Goal: Information Seeking & Learning: Learn about a topic

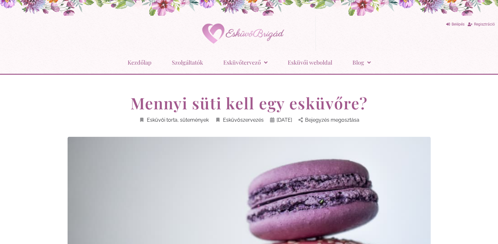
click at [318, 38] on div "Belépés Regisztráció Instagram" at bounding box center [405, 33] width 181 height 35
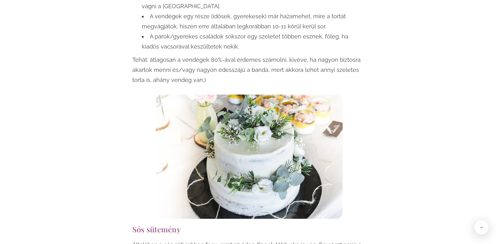
scroll to position [489, 0]
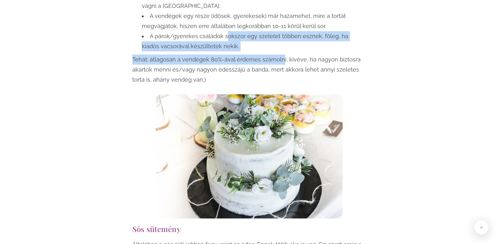
drag, startPoint x: 225, startPoint y: 37, endPoint x: 281, endPoint y: 56, distance: 58.8
click at [281, 56] on div "Eltérnek a vélemények, hogy kell-e annyi szeletes torta, mint ahány vendéget vá…" at bounding box center [249, 16] width 234 height 138
drag, startPoint x: 281, startPoint y: 56, endPoint x: 279, endPoint y: 64, distance: 7.7
click at [279, 64] on p "Tehát: átlagosan a vendégek 80%-ával érdemes számolni, kivéve, ha nagyon biztos…" at bounding box center [249, 70] width 234 height 30
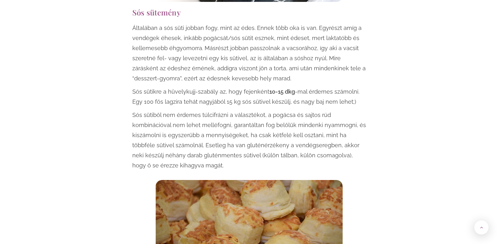
scroll to position [705, 0]
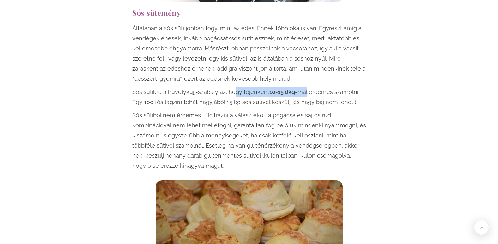
drag, startPoint x: 232, startPoint y: 91, endPoint x: 304, endPoint y: 87, distance: 72.1
click at [304, 87] on div "Általában a sós süti jobban fogy, mint az édes. Ennek több oka is van. Egyrészt…" at bounding box center [249, 97] width 234 height 148
drag, startPoint x: 304, startPoint y: 87, endPoint x: 301, endPoint y: 114, distance: 27.3
click at [301, 114] on p "Sós sütiből nem érdemes túlcifrázni a választékot, a pogácsa és sajtos rúd komb…" at bounding box center [249, 140] width 234 height 61
drag, startPoint x: 308, startPoint y: 95, endPoint x: 245, endPoint y: 93, distance: 63.1
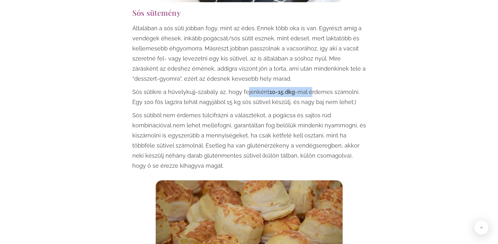
click at [245, 93] on p "Sós sütikre a hüvelykujj-szabály az, hogy fejenként 10-15 dkg -mal érdemes szám…" at bounding box center [249, 97] width 234 height 20
drag, startPoint x: 245, startPoint y: 93, endPoint x: 255, endPoint y: 102, distance: 13.0
click at [255, 102] on p "Sós sütikre a hüvelykujj-szabály az, hogy fejenként 10-15 dkg -mal érdemes szám…" at bounding box center [249, 97] width 234 height 20
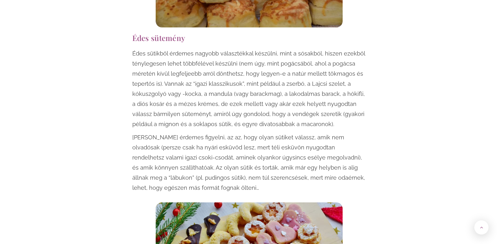
scroll to position [988, 0]
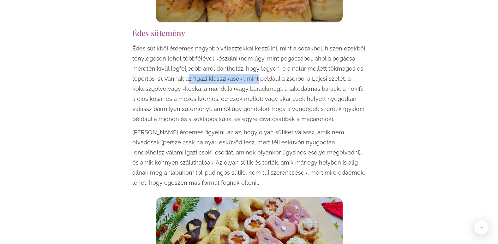
drag, startPoint x: 187, startPoint y: 77, endPoint x: 255, endPoint y: 77, distance: 68.8
click at [255, 77] on p "Édes sütikből érdemes nagyobb választékkal készülni, mint a sósakból, hiszen ez…" at bounding box center [249, 84] width 234 height 81
drag, startPoint x: 255, startPoint y: 79, endPoint x: 185, endPoint y: 83, distance: 70.8
click at [185, 83] on p "Édes sütikből érdemes nagyobb választékkal készülni, mint a sósakból, hiszen ez…" at bounding box center [249, 84] width 234 height 81
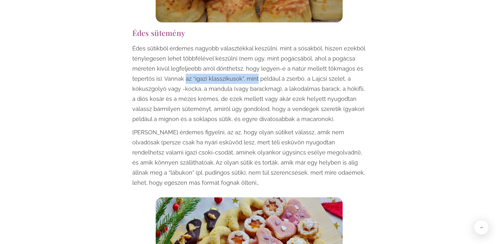
click at [185, 83] on p "Édes sütikből érdemes nagyobb választékkal készülni, mint a sósakból, hiszen ez…" at bounding box center [249, 84] width 234 height 81
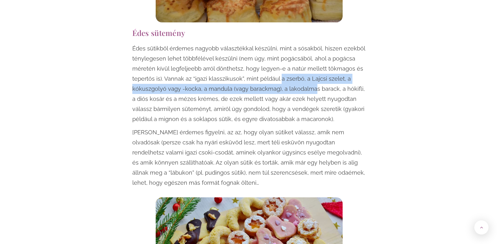
drag, startPoint x: 279, startPoint y: 83, endPoint x: 311, endPoint y: 88, distance: 32.3
click at [311, 88] on p "Édes sütikből érdemes nagyobb választékkal készülni, mint a sósakból, hiszen ez…" at bounding box center [249, 84] width 234 height 81
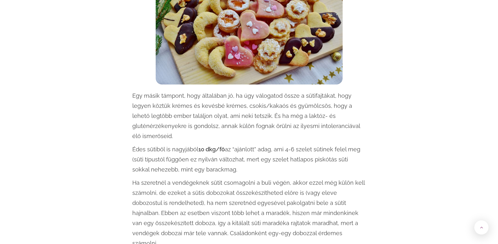
scroll to position [1226, 0]
drag, startPoint x: 159, startPoint y: 136, endPoint x: 221, endPoint y: 147, distance: 62.5
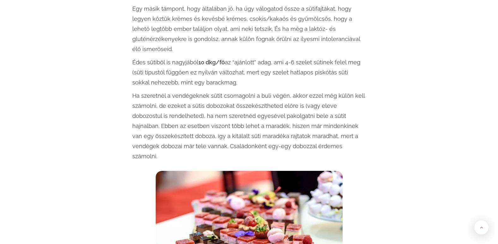
scroll to position [1313, 0]
drag, startPoint x: 202, startPoint y: 63, endPoint x: 276, endPoint y: 74, distance: 74.9
click at [276, 74] on p "Édes sütiből is nagyjából 10 dkg/fő az “ajánlott” adag, ami 4-6 szelet sütinek …" at bounding box center [249, 72] width 234 height 30
drag, startPoint x: 276, startPoint y: 74, endPoint x: 274, endPoint y: 69, distance: 4.7
click at [274, 69] on p "Édes sütiből is nagyjából 10 dkg/fő az “ajánlott” adag, ami 4-6 szelet sütinek …" at bounding box center [249, 72] width 234 height 30
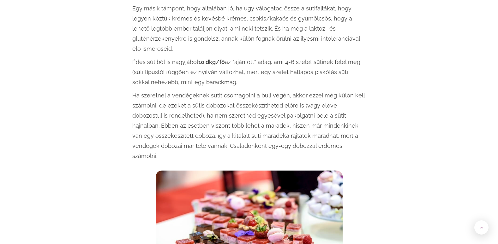
drag, startPoint x: 179, startPoint y: 75, endPoint x: 223, endPoint y: 74, distance: 44.5
click at [223, 74] on p "Édes sütiből is nagyjából 10 dkg/fő az “ajánlott” adag, ami 4-6 szelet sütinek …" at bounding box center [249, 72] width 234 height 30
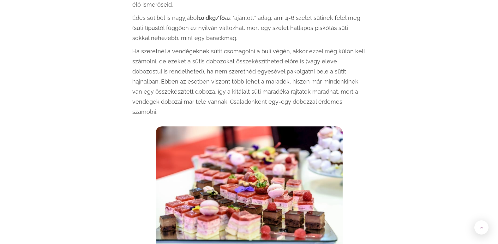
scroll to position [1358, 0]
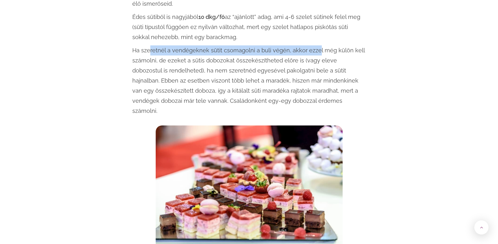
drag, startPoint x: 149, startPoint y: 39, endPoint x: 314, endPoint y: 38, distance: 165.4
click at [314, 45] on p "Ha szeretnél a vendégeknek sütit csomagolni a buli végén, akkor ezzel még külön…" at bounding box center [249, 80] width 234 height 71
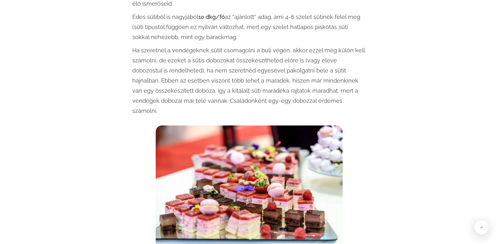
drag, startPoint x: 314, startPoint y: 38, endPoint x: 325, endPoint y: 84, distance: 47.6
click at [325, 84] on p "Ha szeretnél a vendégeknek sütit csomagolni a buli végén, akkor ezzel még külön…" at bounding box center [249, 80] width 234 height 71
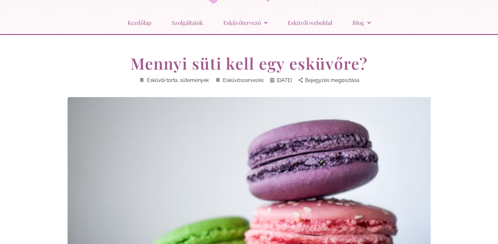
scroll to position [39, 0]
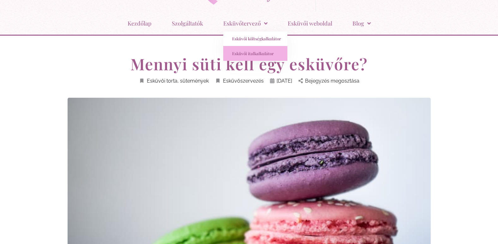
click at [253, 52] on link "Esküvői italkalkulátor" at bounding box center [255, 53] width 64 height 15
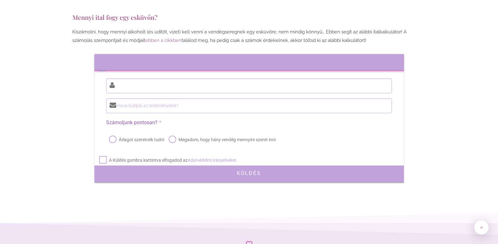
scroll to position [93, 0]
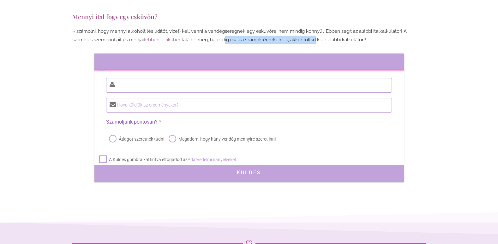
drag, startPoint x: 235, startPoint y: 36, endPoint x: 316, endPoint y: 37, distance: 80.8
click at [316, 37] on p "Kiszámolni, hogy mennyi alkoholt (és üdítőt, vizet) kell venni a vendégseregnek…" at bounding box center [249, 35] width 354 height 17
click at [224, 101] on label "Hova küldjük az eredményeket?" at bounding box center [242, 105] width 272 height 8
click at [224, 101] on input "Hova küldjük az eredményeket?" at bounding box center [248, 105] width 285 height 15
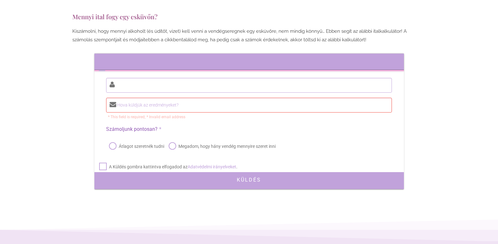
click at [178, 41] on link "ebben a cikkben" at bounding box center [163, 40] width 36 height 6
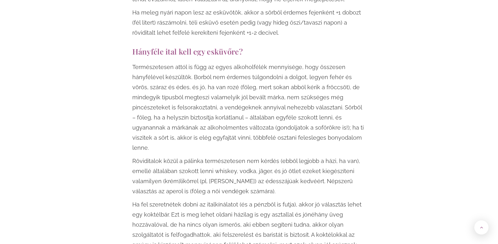
scroll to position [1390, 0]
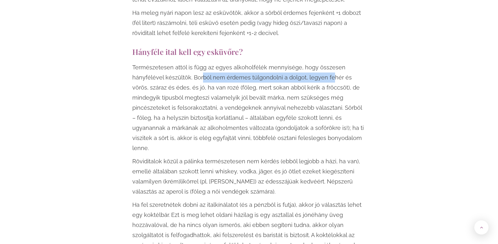
drag, startPoint x: 201, startPoint y: 68, endPoint x: 333, endPoint y: 69, distance: 131.6
click at [333, 69] on p "Természetesen attól is függ az egyes alkoholfélék mennyisége, hogy összesen hán…" at bounding box center [249, 107] width 234 height 91
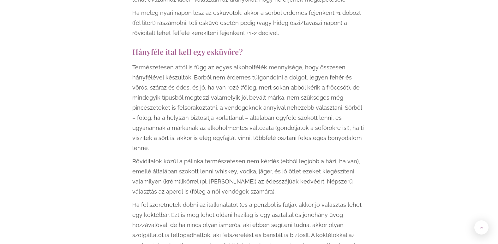
click at [223, 118] on p "Természetesen attól is függ az egyes alkoholfélék mennyisége, hogy összesen hán…" at bounding box center [249, 107] width 234 height 91
drag, startPoint x: 254, startPoint y: 107, endPoint x: 321, endPoint y: 104, distance: 66.7
click at [321, 104] on p "Természetesen attól is függ az egyes alkoholfélék mennyisége, hogy összesen hán…" at bounding box center [249, 107] width 234 height 91
drag, startPoint x: 168, startPoint y: 119, endPoint x: 262, endPoint y: 113, distance: 93.6
click at [262, 113] on p "Természetesen attól is függ az egyes alkoholfélék mennyisége, hogy összesen hán…" at bounding box center [249, 107] width 234 height 91
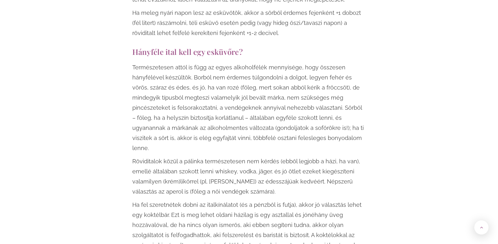
drag, startPoint x: 262, startPoint y: 113, endPoint x: 253, endPoint y: 143, distance: 31.3
click at [253, 157] on p "Röviditalok közül a pálinka természetesen nem kérdés (ebből legjobb a házi, ha …" at bounding box center [249, 177] width 234 height 40
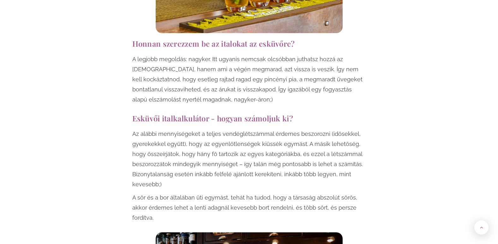
scroll to position [1792, 0]
drag, startPoint x: 170, startPoint y: 27, endPoint x: 226, endPoint y: 27, distance: 56.5
click at [226, 54] on p "A legjobb megoldás: nagyker. Itt ugyanis nemcsak olcsóbban juthatsz hozzá az it…" at bounding box center [249, 79] width 234 height 51
drag, startPoint x: 226, startPoint y: 27, endPoint x: 239, endPoint y: 79, distance: 54.0
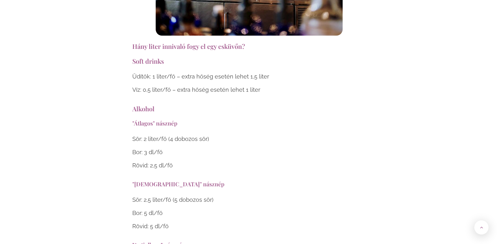
scroll to position [2129, 0]
drag, startPoint x: 139, startPoint y: 47, endPoint x: 218, endPoint y: 49, distance: 78.6
click at [218, 72] on p "Üdítők: 1 liter/fő – extra hőség esetén lehet 1,5 liter" at bounding box center [249, 77] width 234 height 10
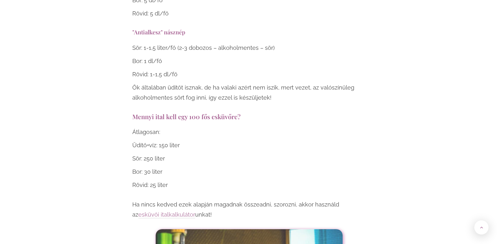
scroll to position [2342, 0]
drag, startPoint x: 134, startPoint y: 92, endPoint x: 244, endPoint y: 91, distance: 109.5
drag, startPoint x: 168, startPoint y: 112, endPoint x: 124, endPoint y: 121, distance: 44.7
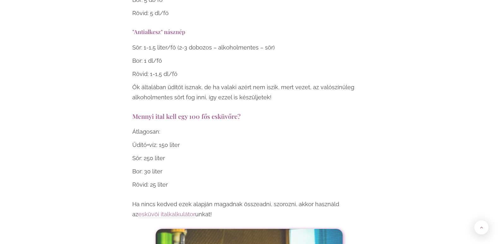
drag, startPoint x: 124, startPoint y: 121, endPoint x: 182, endPoint y: 130, distance: 58.9
click at [182, 153] on p "Sör: 250 liter" at bounding box center [249, 158] width 234 height 10
drag, startPoint x: 182, startPoint y: 130, endPoint x: 123, endPoint y: 128, distance: 59.1
drag, startPoint x: 123, startPoint y: 128, endPoint x: 179, endPoint y: 129, distance: 56.5
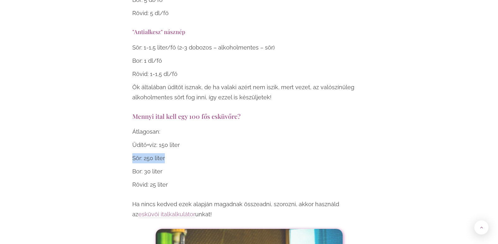
click at [179, 153] on p "Sör: 250 liter" at bounding box center [249, 158] width 234 height 10
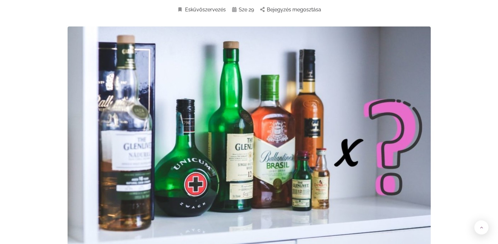
scroll to position [0, 0]
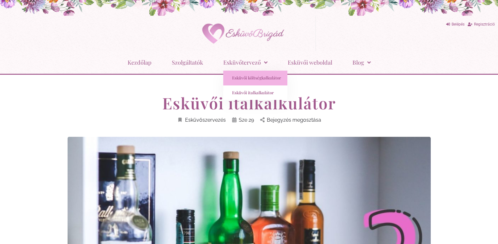
click at [255, 80] on link "Esküvői költségkalkulátor" at bounding box center [255, 78] width 64 height 15
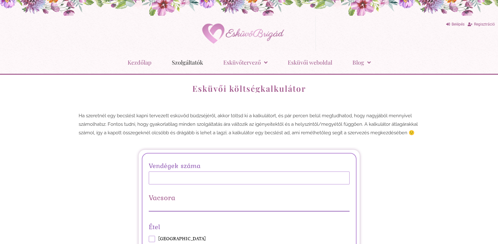
click at [191, 62] on link "Szolgáltatók" at bounding box center [187, 62] width 31 height 16
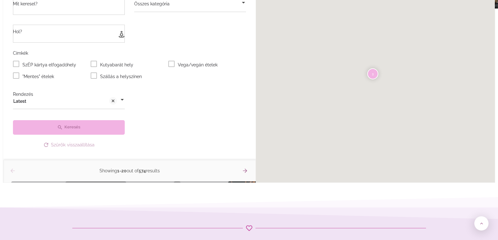
scroll to position [462, 0]
